Goal: Find specific page/section: Find specific page/section

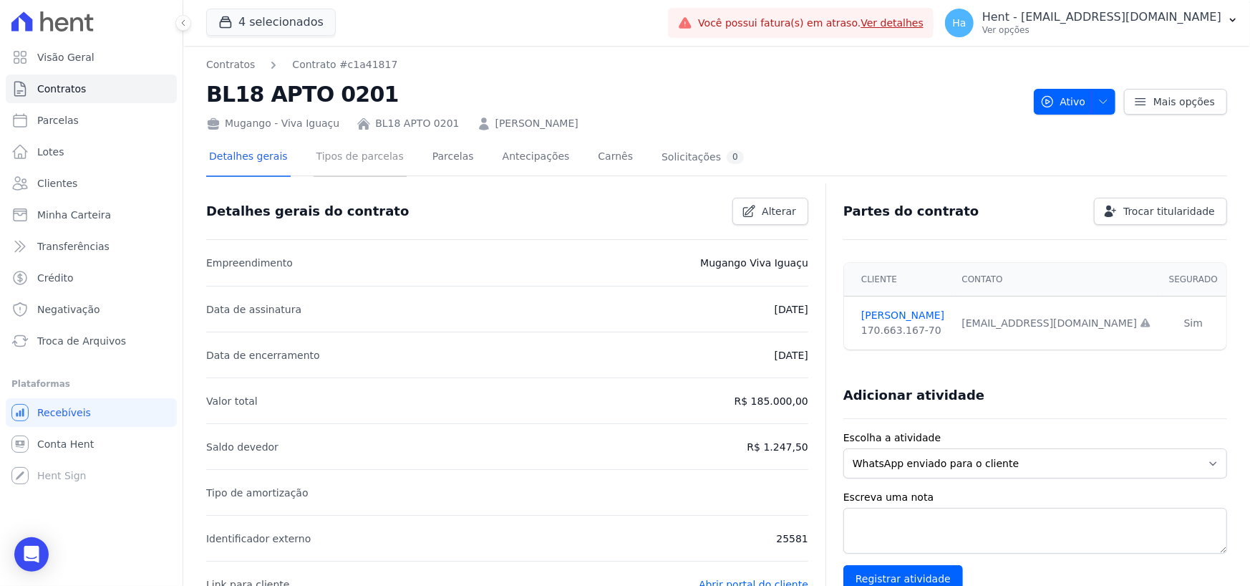
click at [364, 170] on link "Tipos de parcelas" at bounding box center [360, 158] width 93 height 38
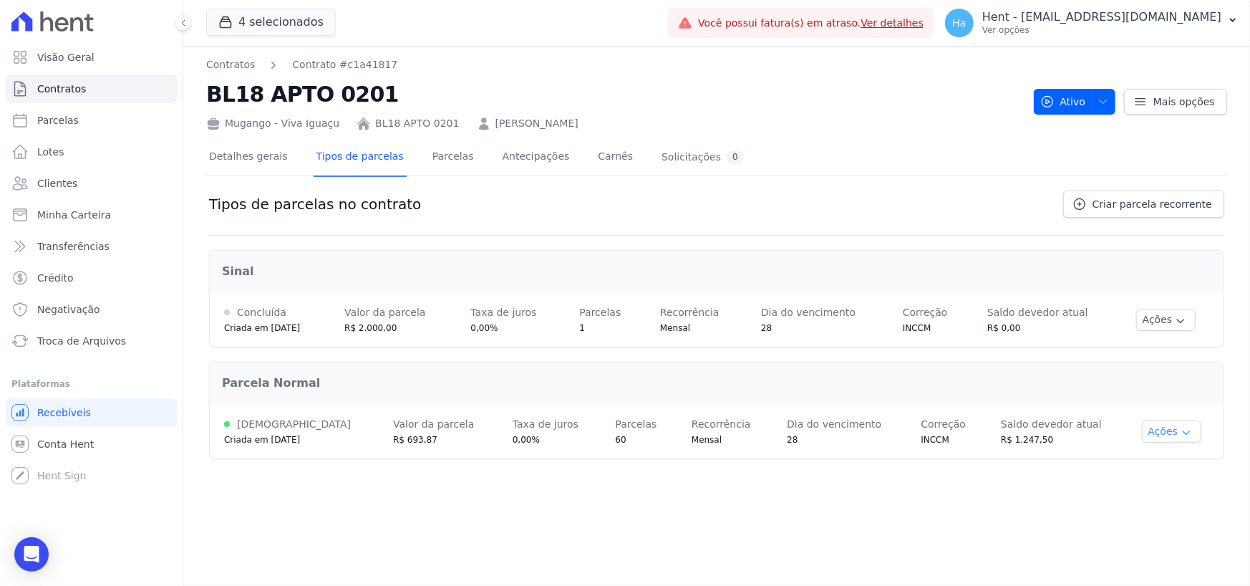
click at [1182, 430] on button "Ações" at bounding box center [1172, 431] width 60 height 22
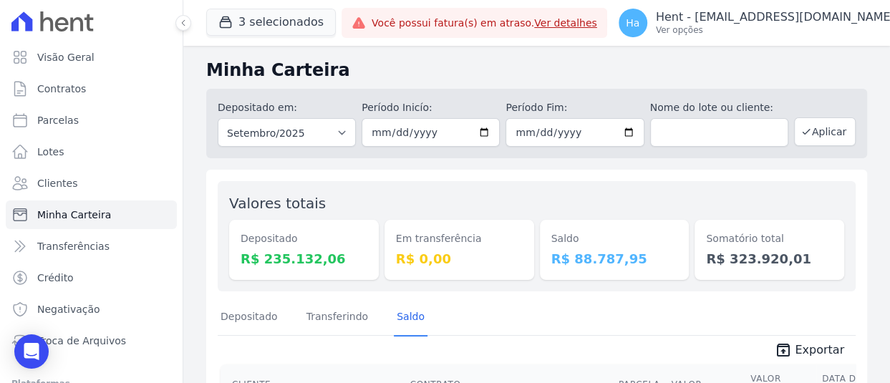
scroll to position [529, 0]
